Goal: Information Seeking & Learning: Learn about a topic

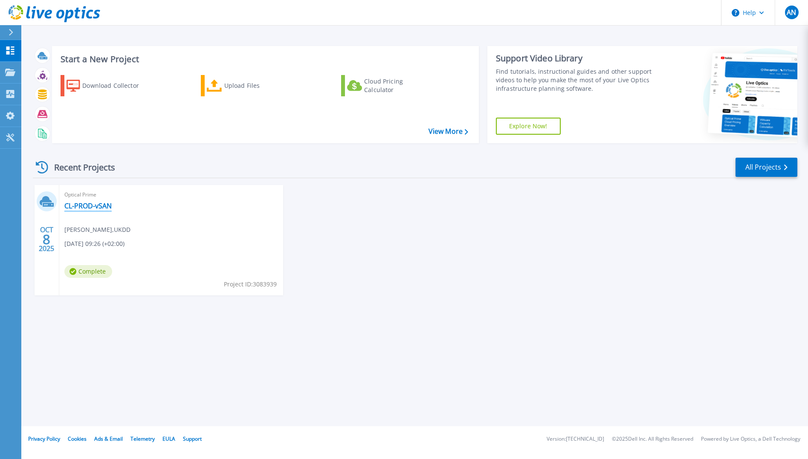
click at [82, 206] on link "CL-PROD-vSAN" at bounding box center [87, 206] width 47 height 9
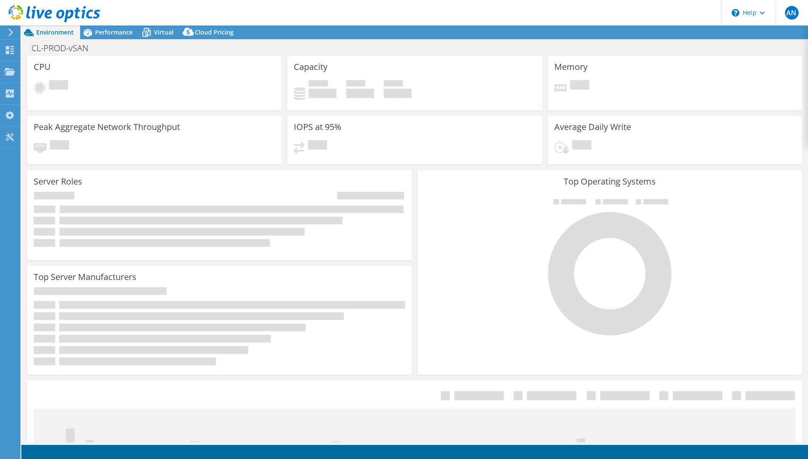
select select "USD"
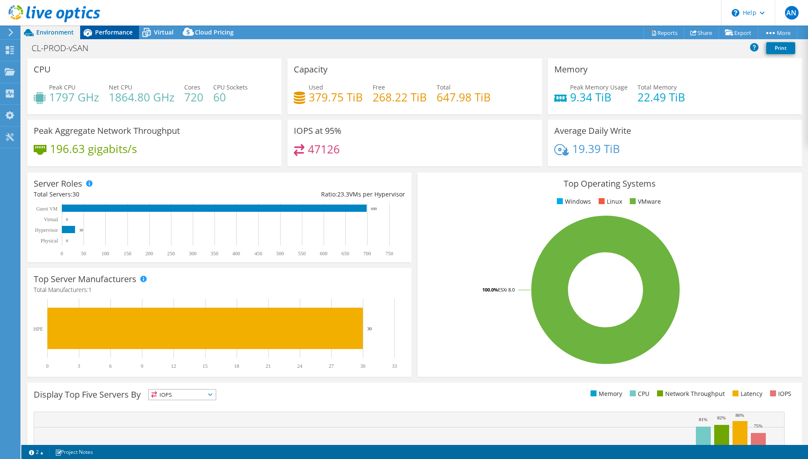
click at [116, 34] on span "Performance" at bounding box center [114, 32] width 38 height 8
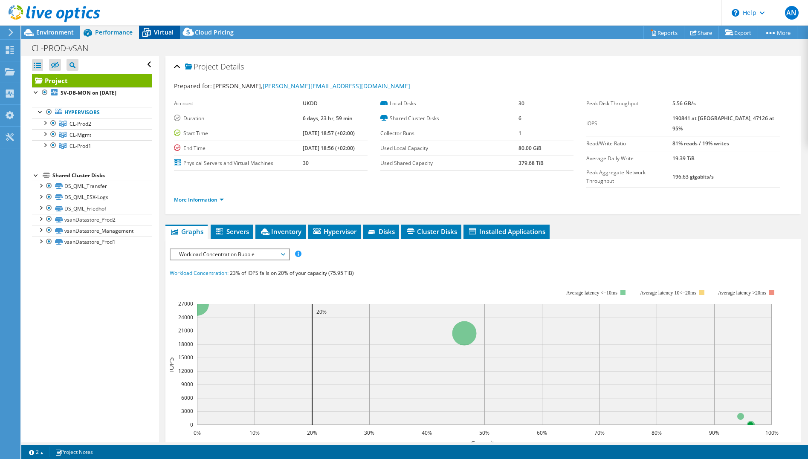
click at [170, 27] on div "Virtual" at bounding box center [159, 33] width 41 height 14
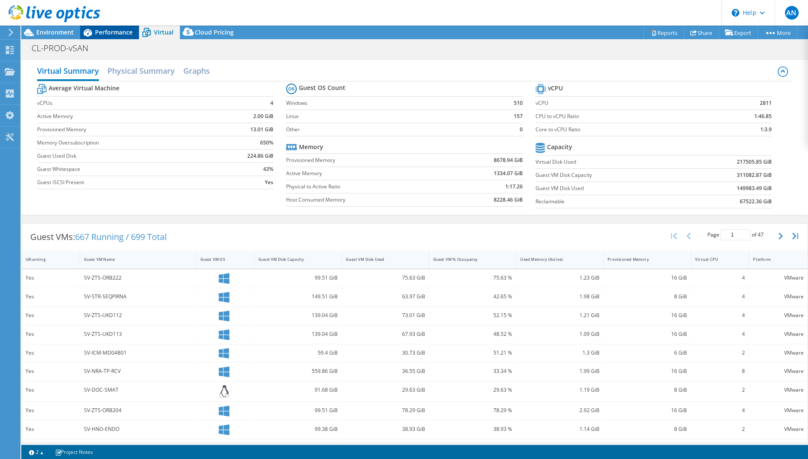
click at [110, 31] on span "Performance" at bounding box center [114, 32] width 38 height 8
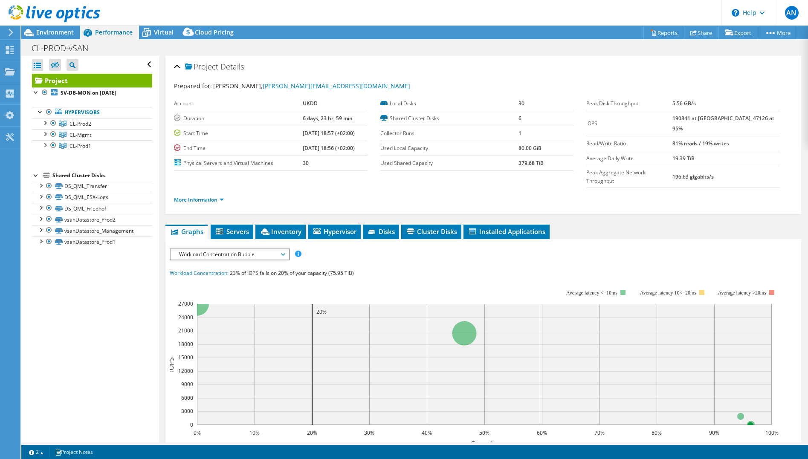
click at [53, 28] on div at bounding box center [50, 14] width 100 height 29
click at [57, 33] on span "Environment" at bounding box center [55, 32] width 38 height 8
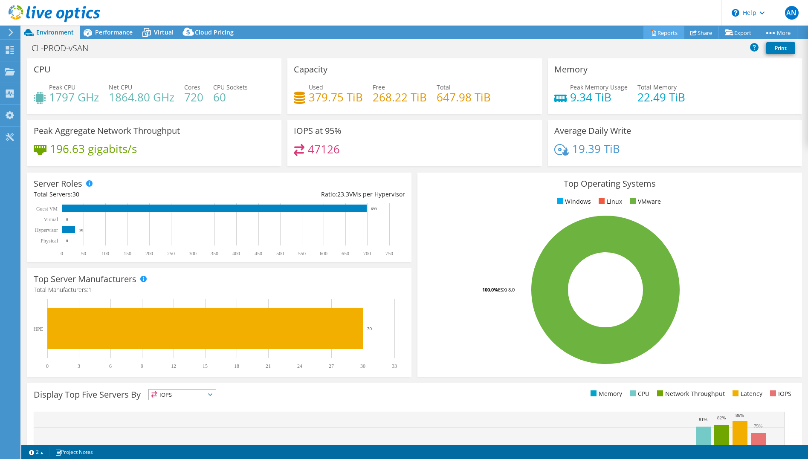
click at [658, 30] on link "Reports" at bounding box center [664, 32] width 41 height 13
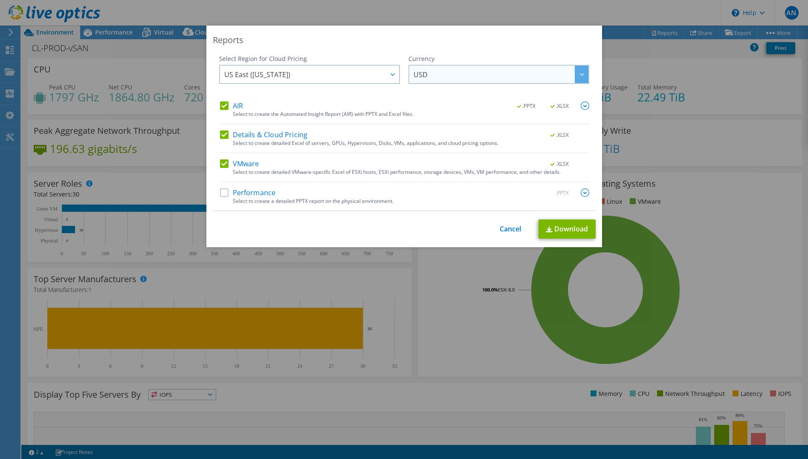
click at [425, 72] on span "USD" at bounding box center [501, 74] width 175 height 17
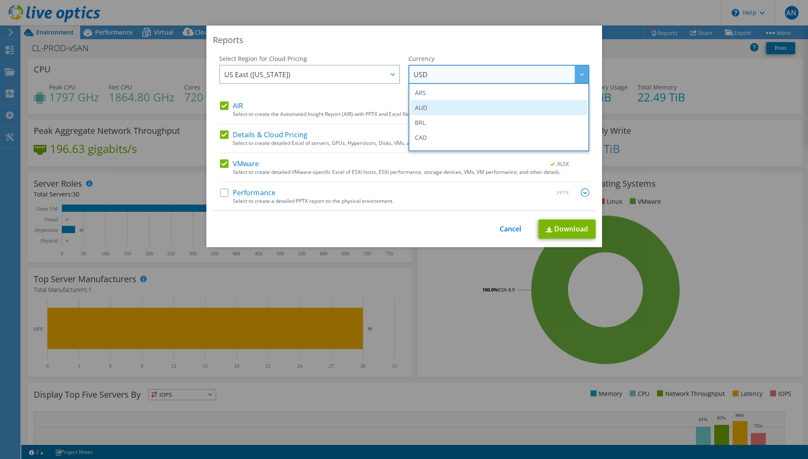
scroll to position [85, 0]
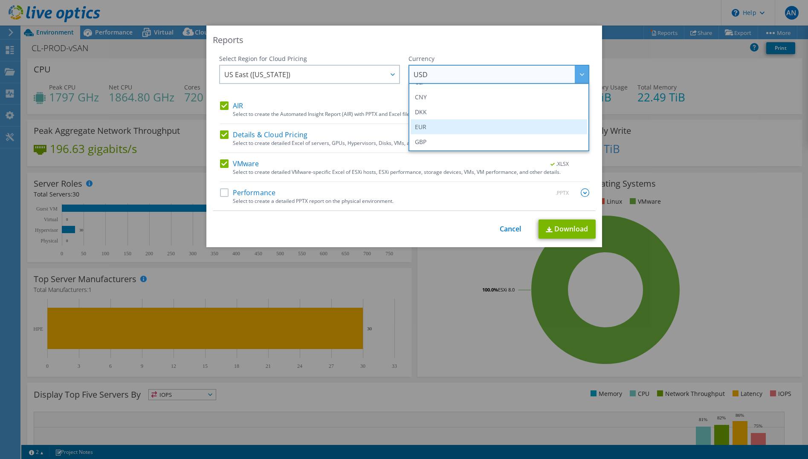
click at [426, 127] on li "EUR" at bounding box center [499, 126] width 177 height 15
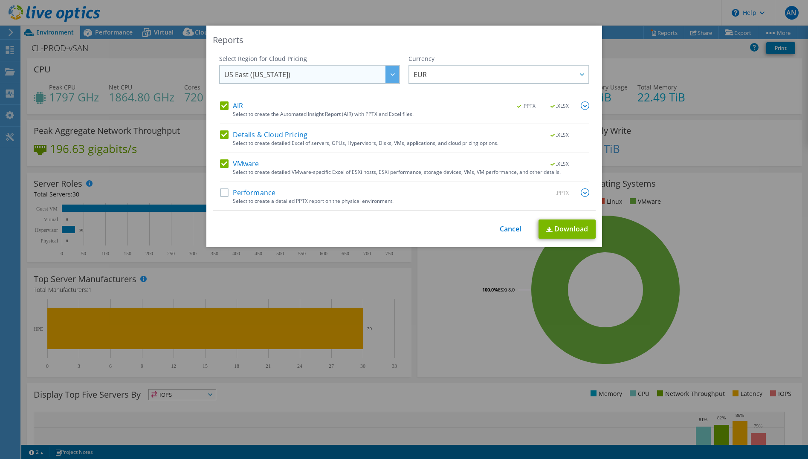
click at [344, 82] on span "US East (Virginia)" at bounding box center [311, 74] width 175 height 17
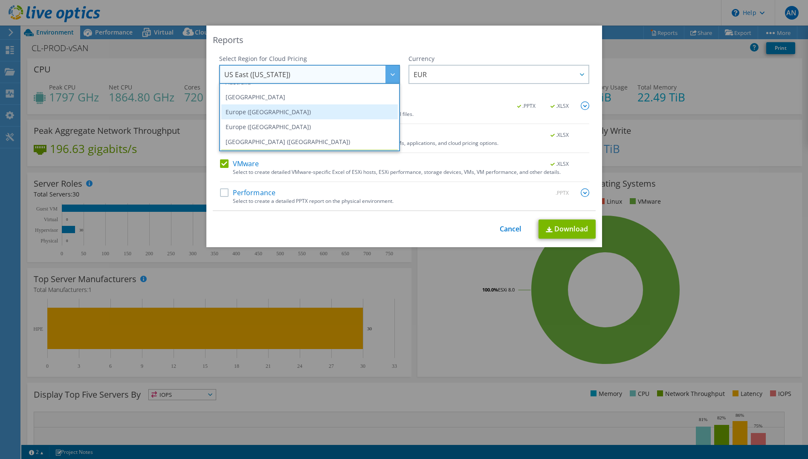
click at [316, 111] on li "Europe (Frankfurt)" at bounding box center [309, 111] width 177 height 15
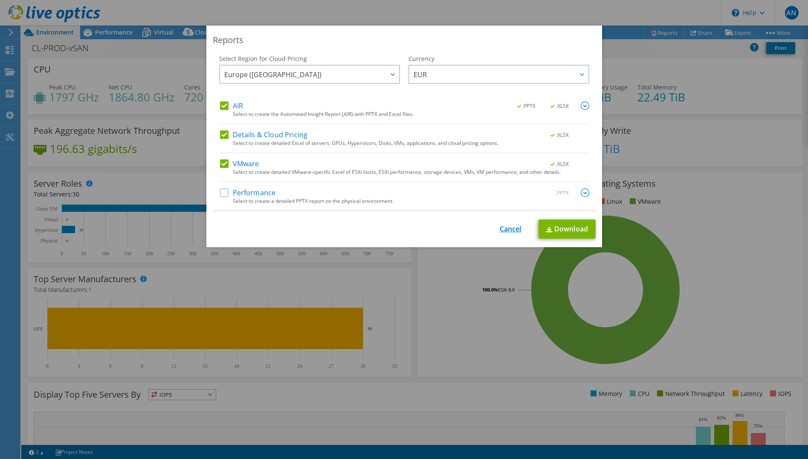
click at [509, 230] on link "Cancel" at bounding box center [511, 229] width 22 height 8
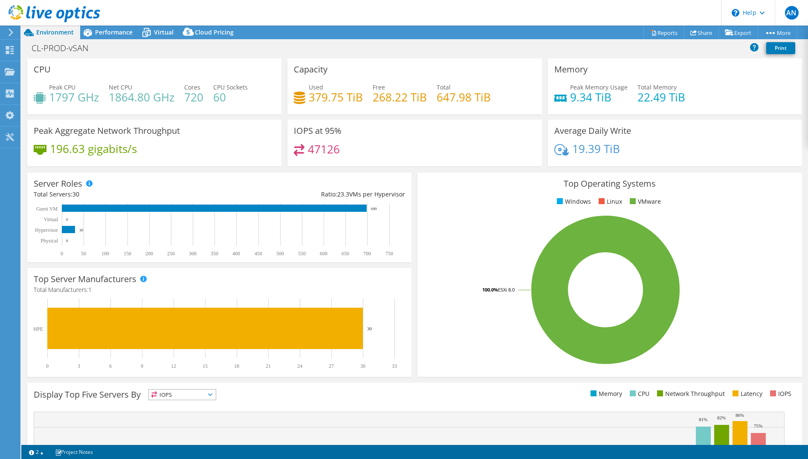
scroll to position [110, 0]
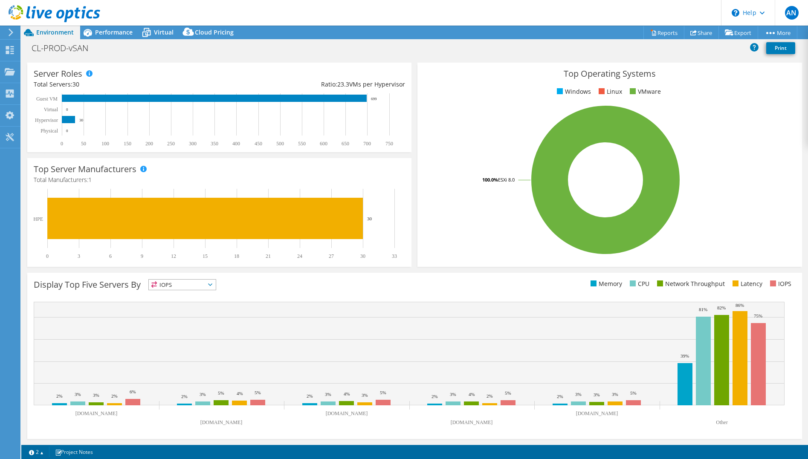
click at [212, 286] on icon at bounding box center [210, 285] width 4 height 3
click at [197, 316] on li "CPU" at bounding box center [182, 320] width 67 height 12
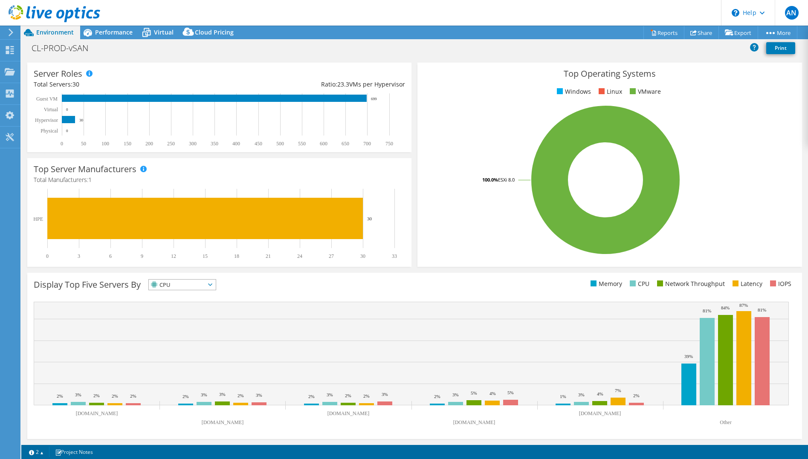
click at [212, 285] on icon at bounding box center [210, 285] width 4 height 3
click at [209, 330] on li "Network Throughput" at bounding box center [182, 332] width 67 height 12
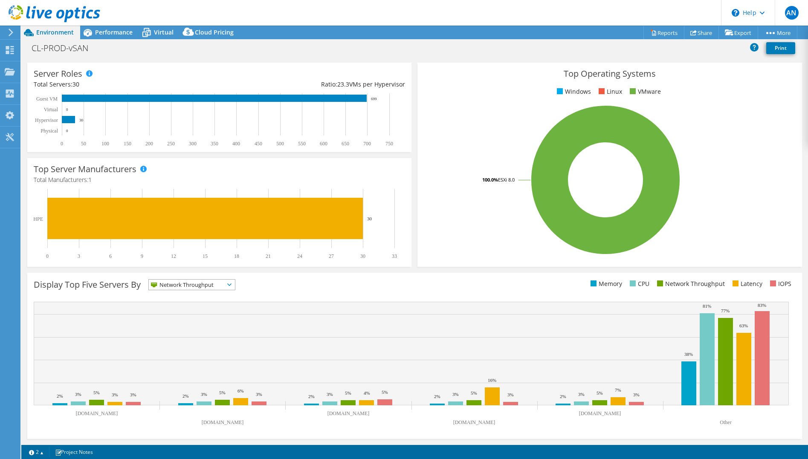
scroll to position [0, 0]
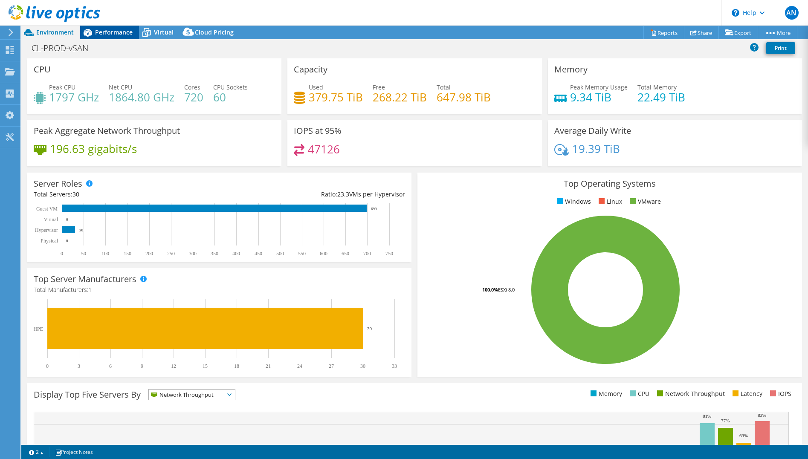
click at [112, 32] on span "Performance" at bounding box center [114, 32] width 38 height 8
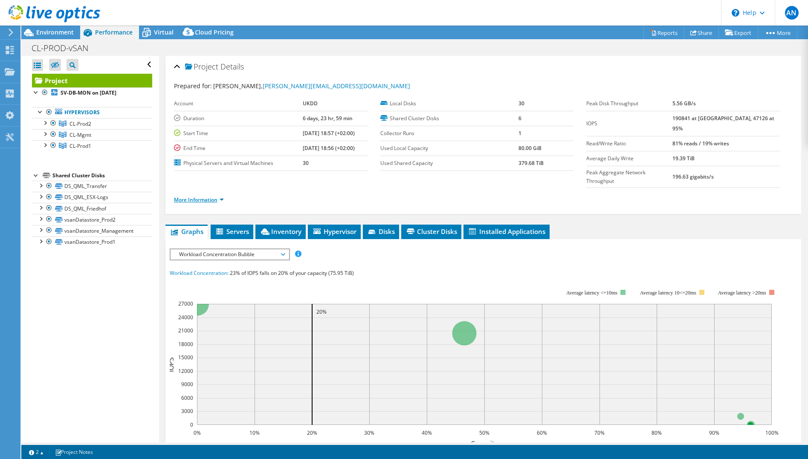
click at [219, 196] on link "More Information" at bounding box center [199, 199] width 50 height 7
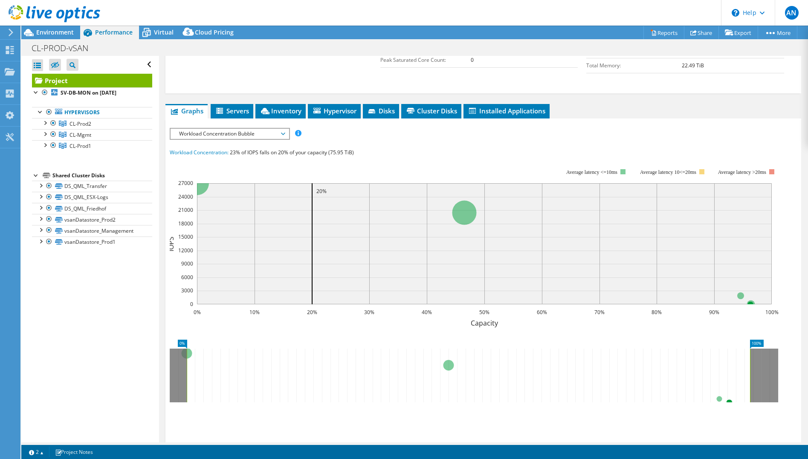
scroll to position [293, 0]
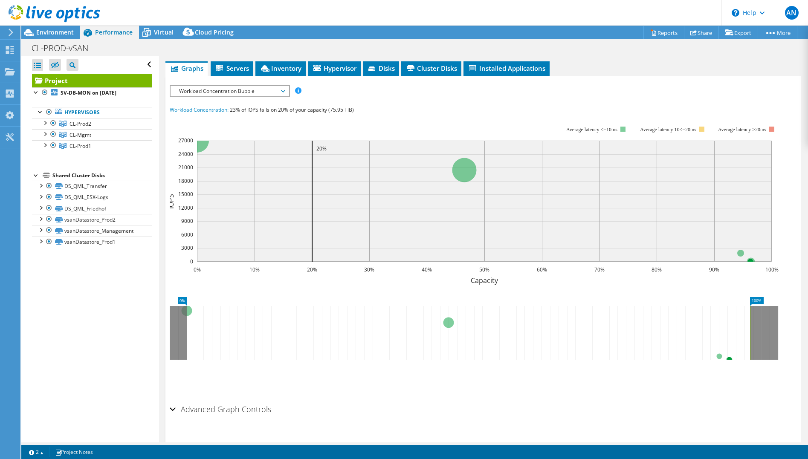
click at [173, 401] on div "Advanced Graph Controls" at bounding box center [483, 410] width 627 height 18
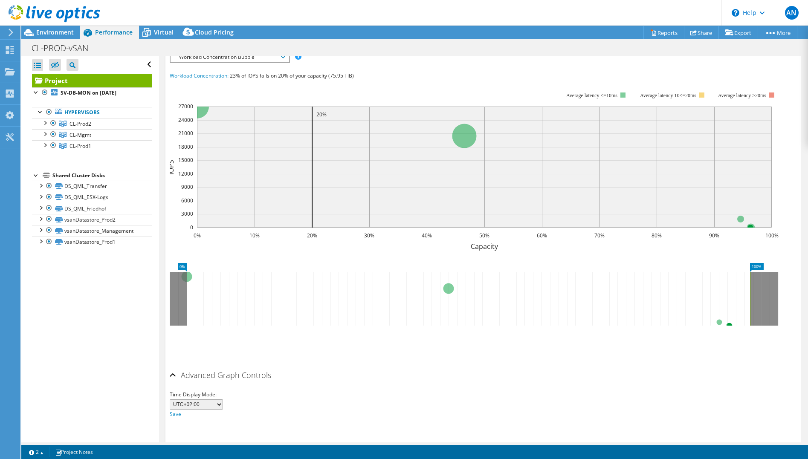
click at [176, 367] on h2 "Advanced Graph Controls" at bounding box center [221, 375] width 102 height 17
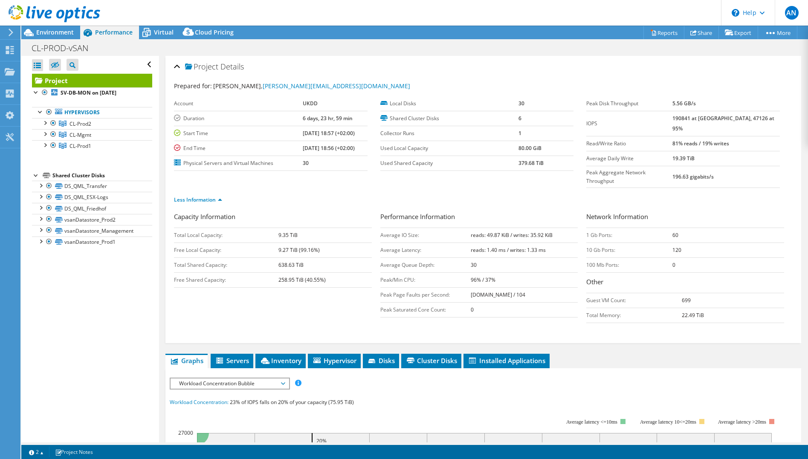
scroll to position [85, 0]
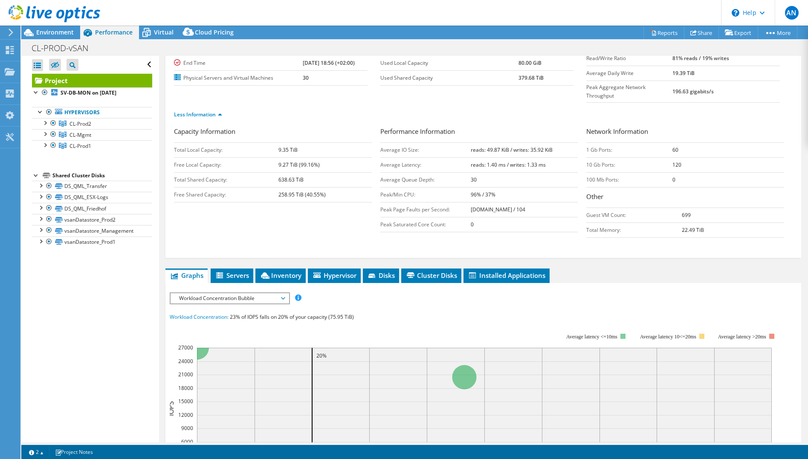
click at [287, 293] on span "Workload Concentration Bubble" at bounding box center [230, 298] width 118 height 10
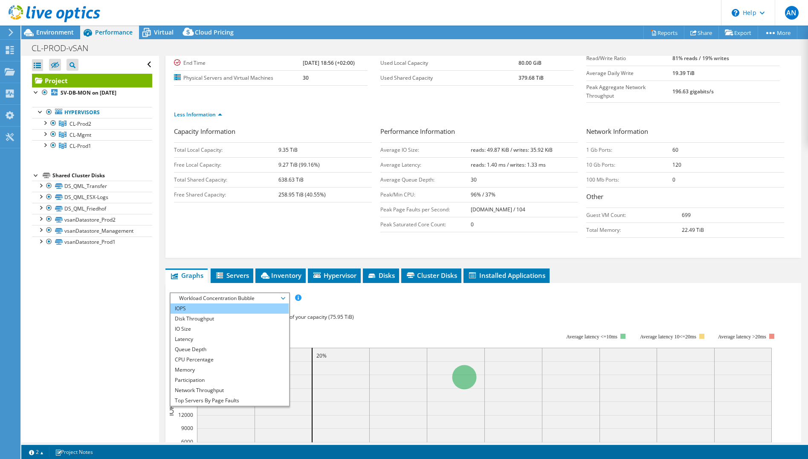
click at [235, 304] on li "IOPS" at bounding box center [230, 309] width 118 height 10
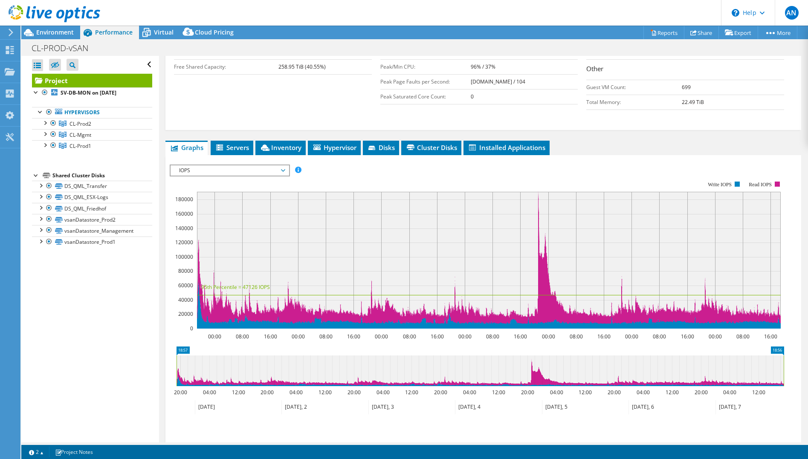
scroll to position [128, 0]
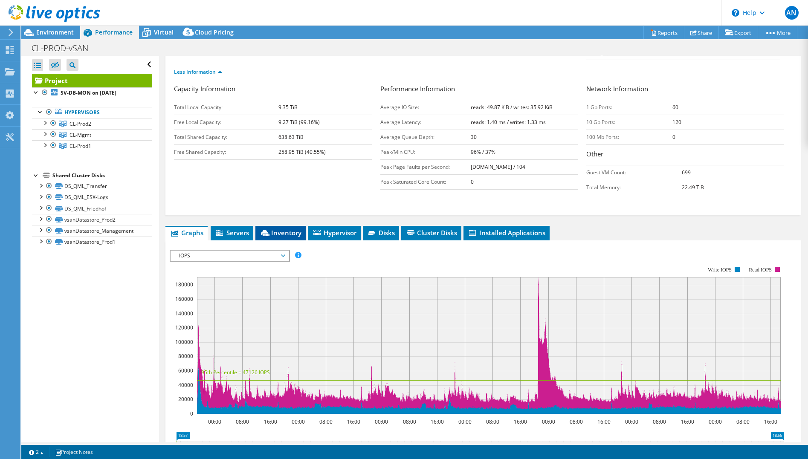
click at [270, 229] on span "Inventory" at bounding box center [281, 233] width 42 height 9
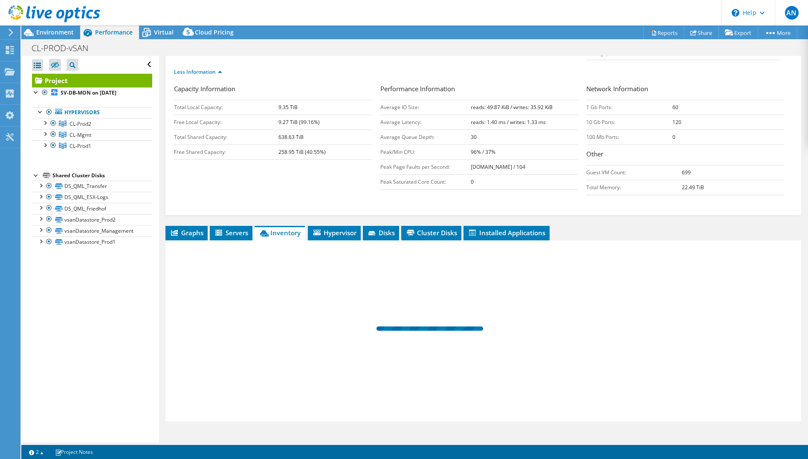
scroll to position [122, 0]
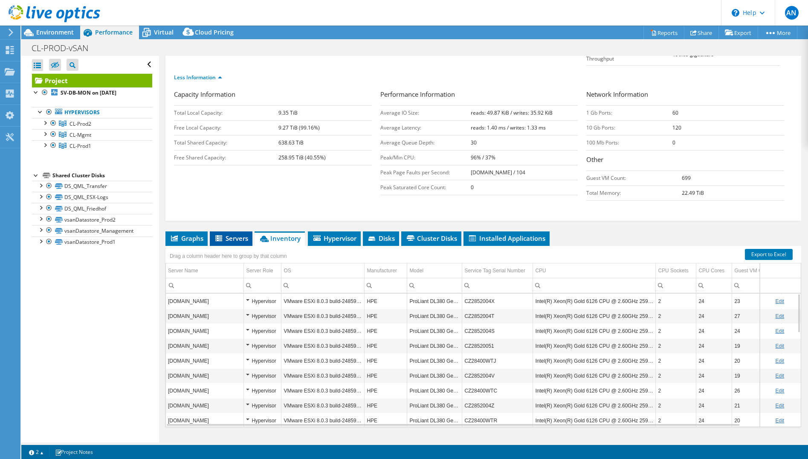
click at [236, 232] on li "Servers" at bounding box center [231, 239] width 43 height 15
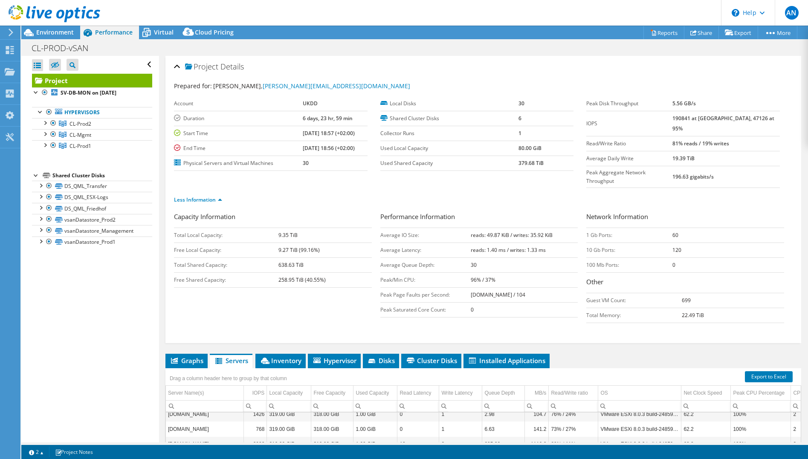
scroll to position [59, 0]
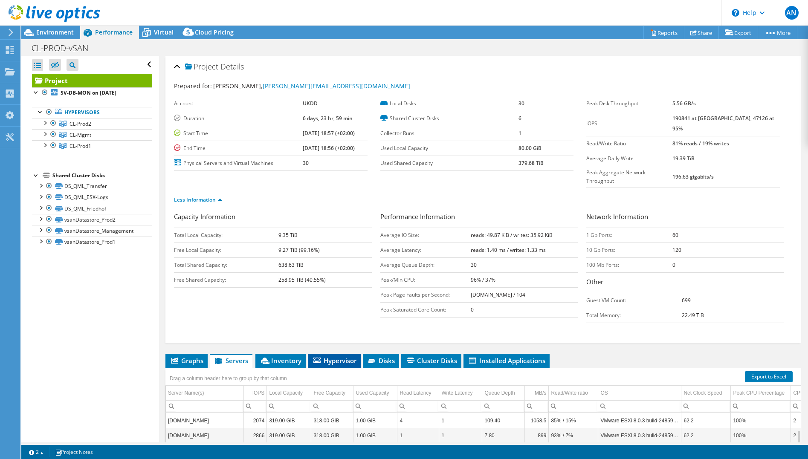
click at [339, 357] on span "Hypervisor" at bounding box center [334, 361] width 44 height 9
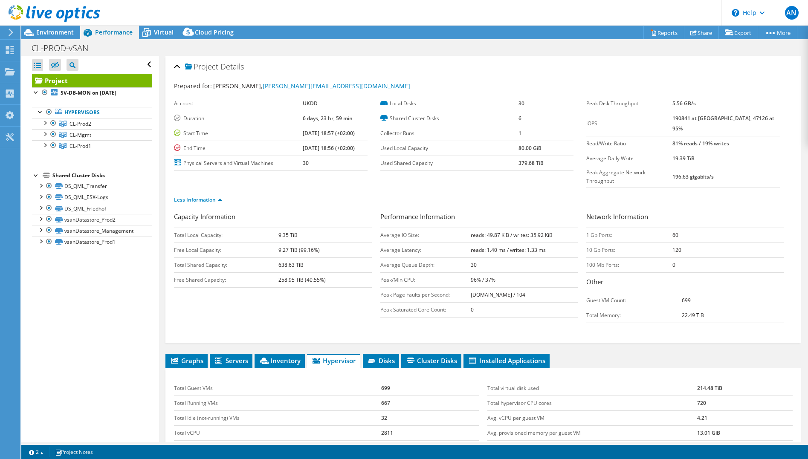
scroll to position [122, 0]
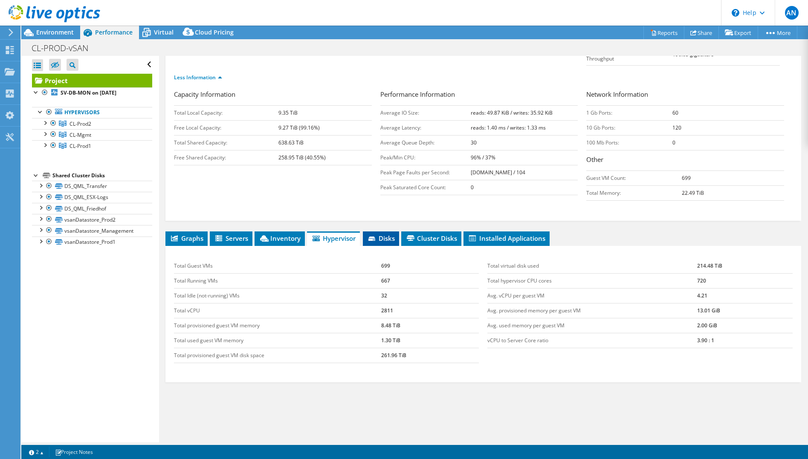
click at [392, 232] on li "Disks" at bounding box center [381, 239] width 36 height 15
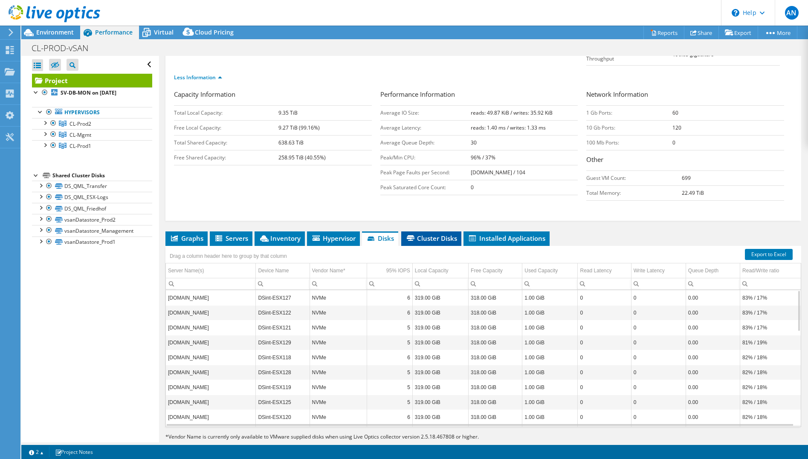
click at [441, 234] on span "Cluster Disks" at bounding box center [432, 238] width 52 height 9
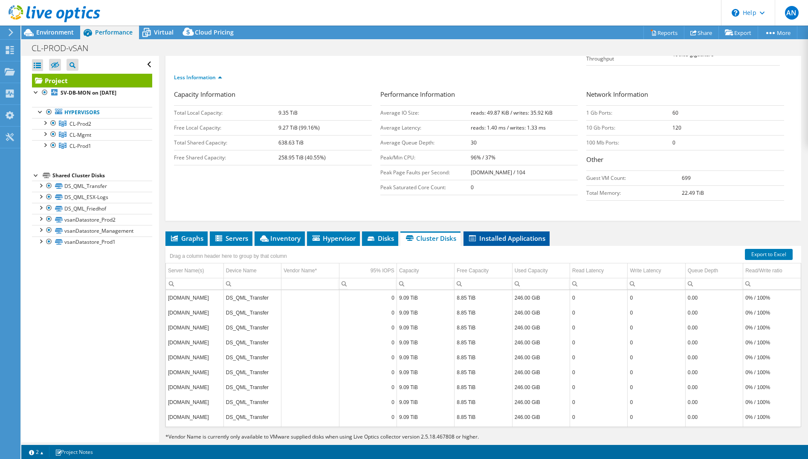
click at [520, 234] on span "Installed Applications" at bounding box center [507, 238] width 78 height 9
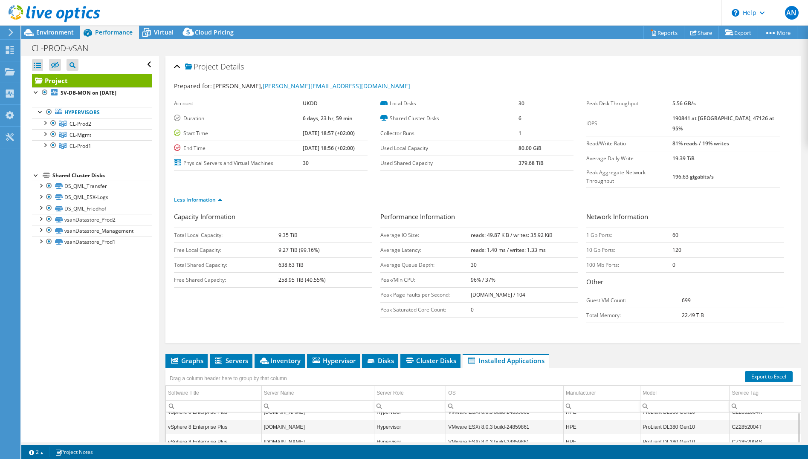
scroll to position [0, 0]
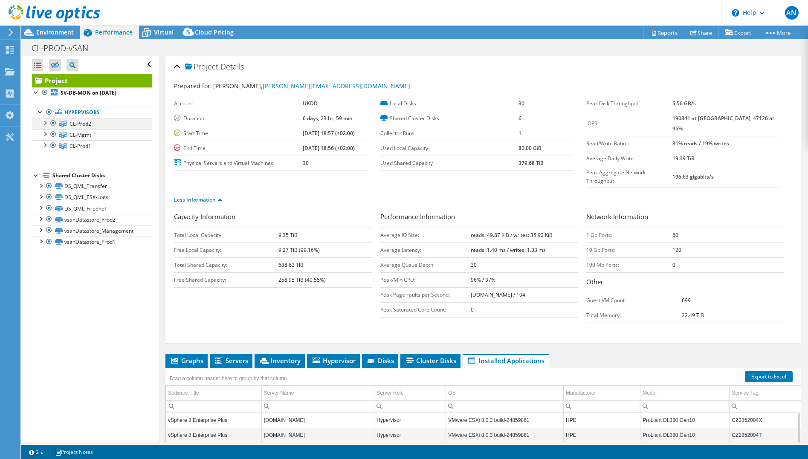
click at [44, 125] on div at bounding box center [45, 122] width 9 height 9
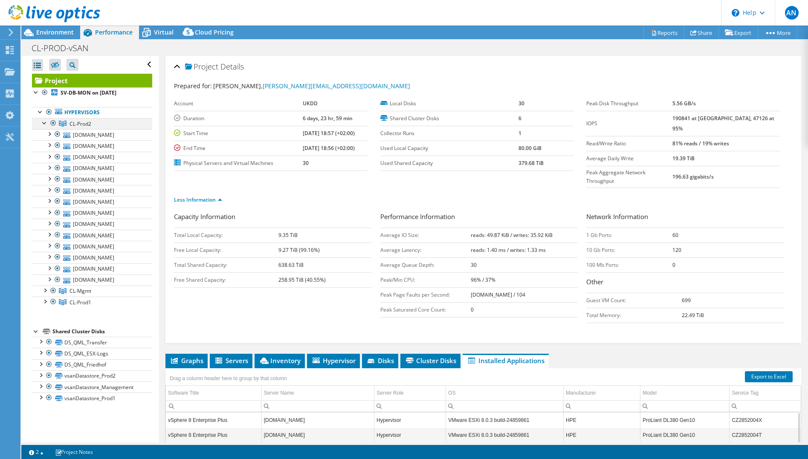
click at [44, 125] on div at bounding box center [45, 122] width 9 height 9
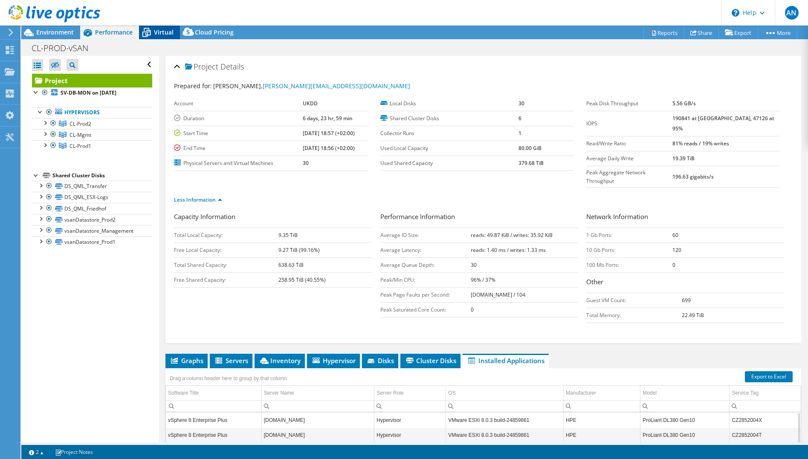
click at [158, 29] on span "Virtual" at bounding box center [164, 32] width 20 height 8
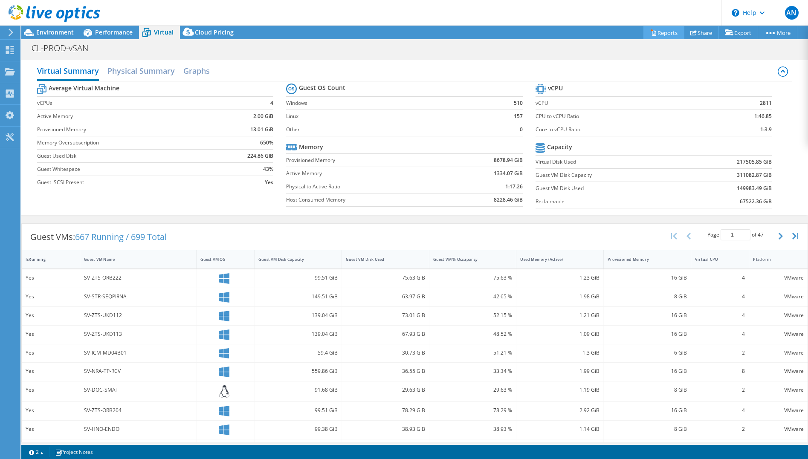
click at [661, 35] on link "Reports" at bounding box center [664, 32] width 41 height 13
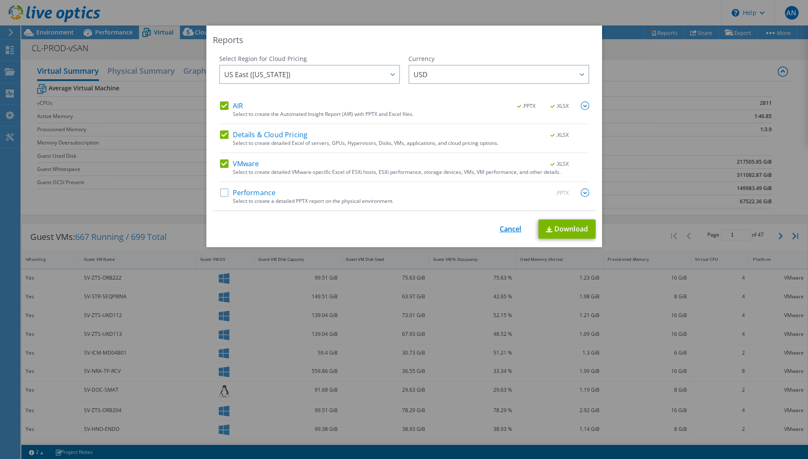
click at [503, 229] on link "Cancel" at bounding box center [511, 229] width 22 height 8
